Goal: Navigation & Orientation: Find specific page/section

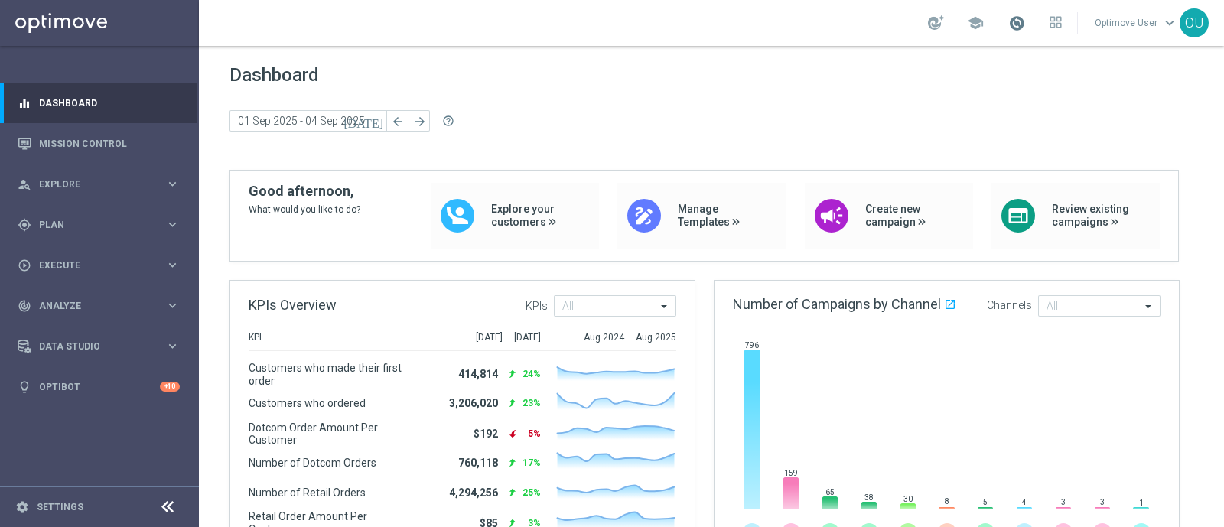
click at [1019, 31] on span at bounding box center [1017, 23] width 17 height 17
